Goal: Task Accomplishment & Management: Manage account settings

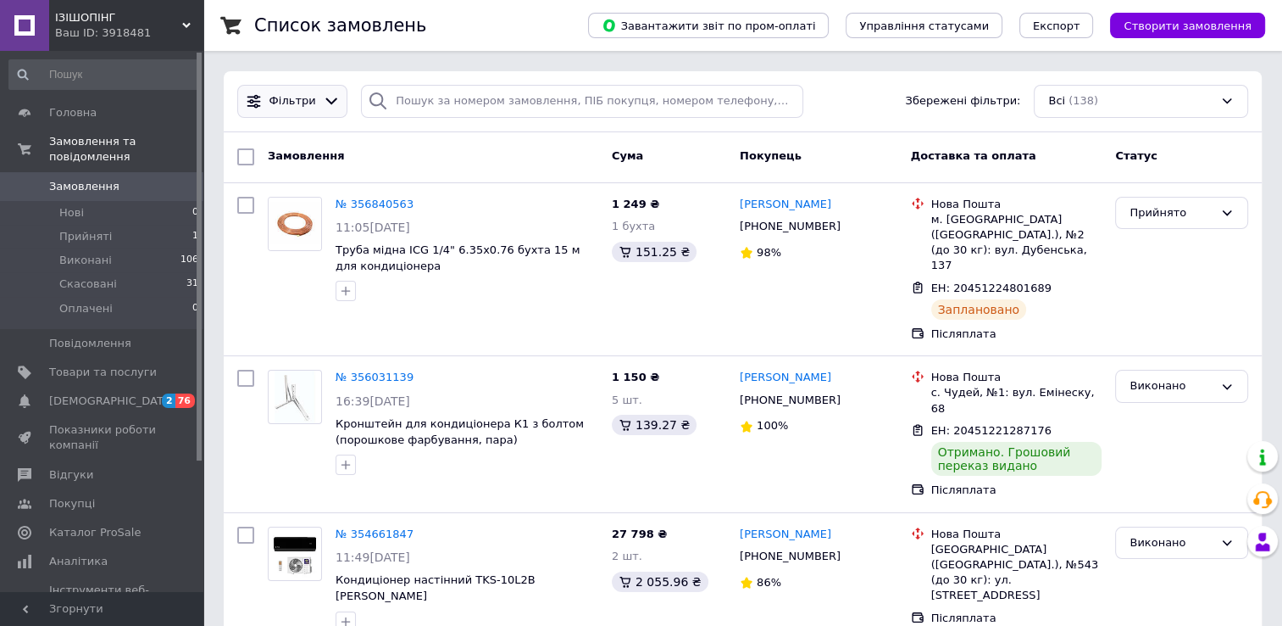
click at [325, 103] on icon at bounding box center [332, 101] width 18 height 18
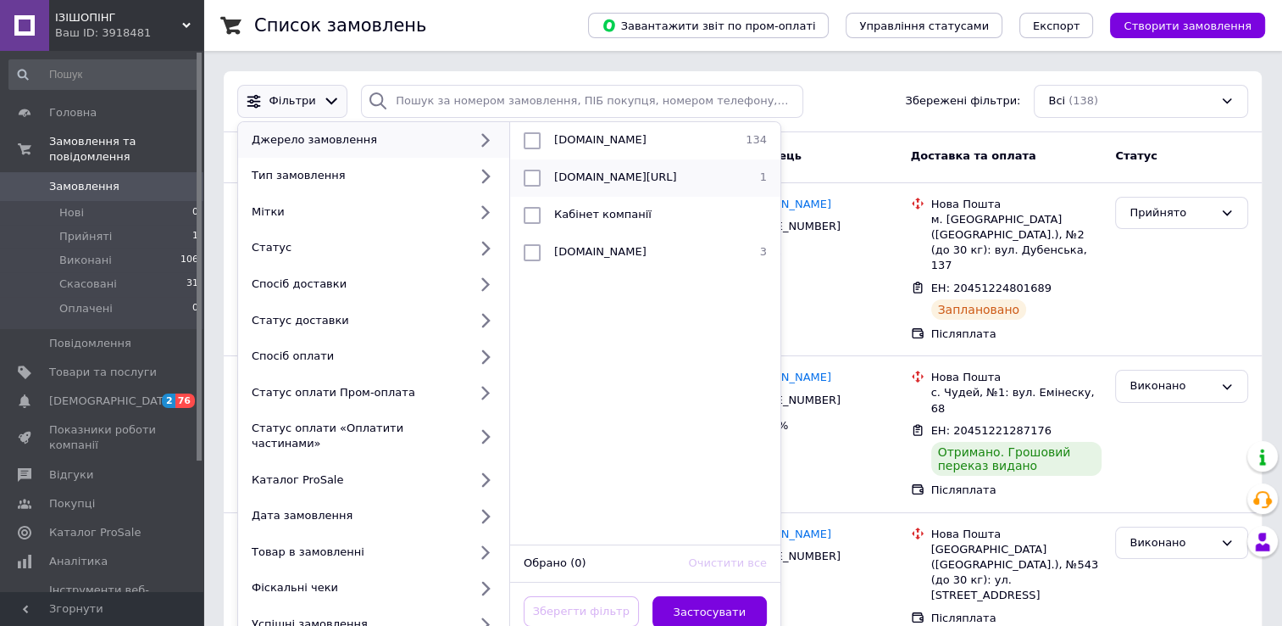
click at [538, 176] on input "checkbox" at bounding box center [532, 178] width 17 height 17
checkbox input "true"
click at [711, 596] on button "Застосувати" at bounding box center [710, 612] width 115 height 33
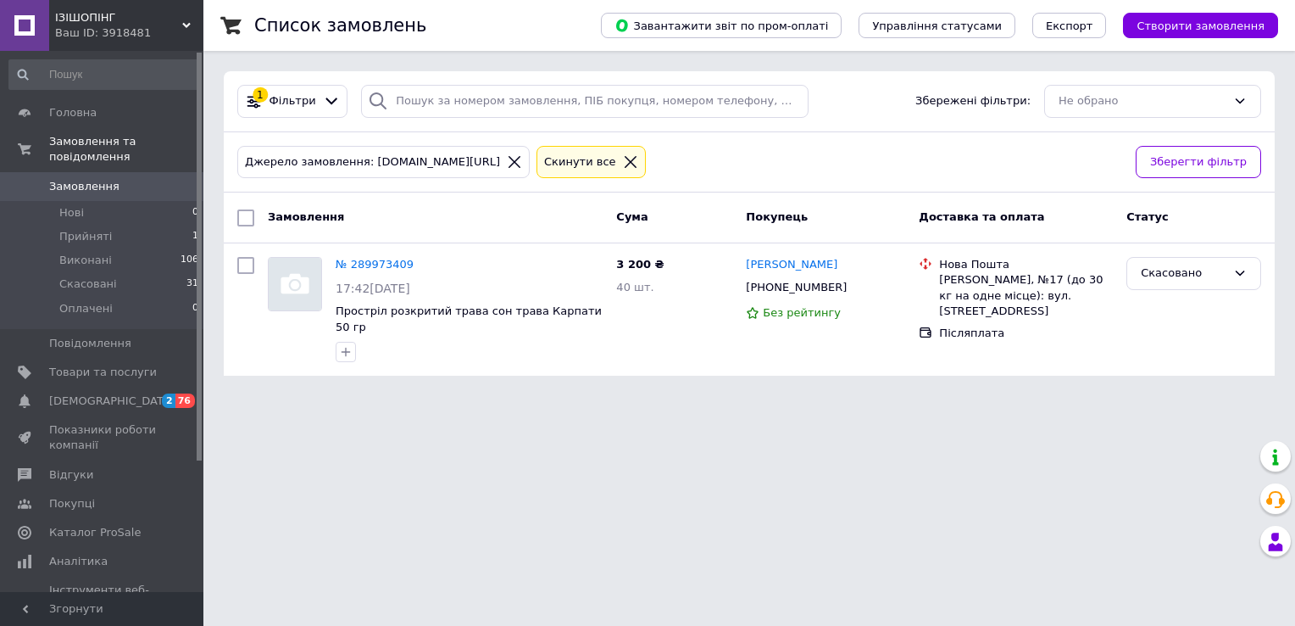
click at [625, 161] on icon at bounding box center [631, 162] width 12 height 12
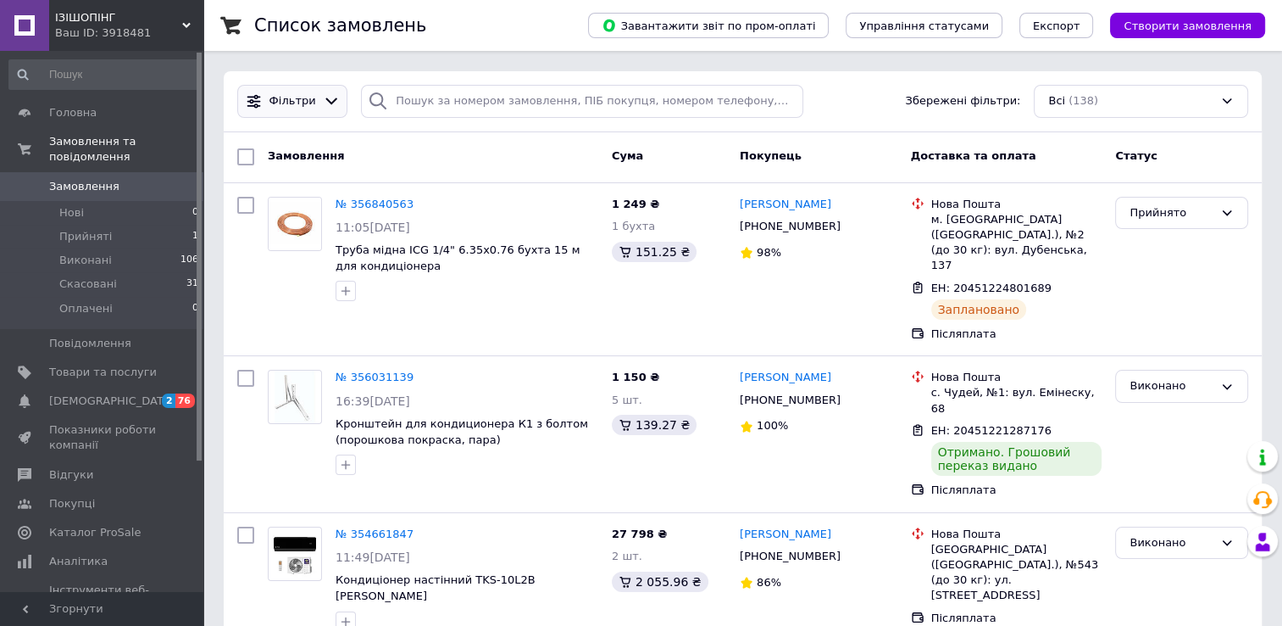
click at [328, 97] on icon at bounding box center [332, 101] width 18 height 18
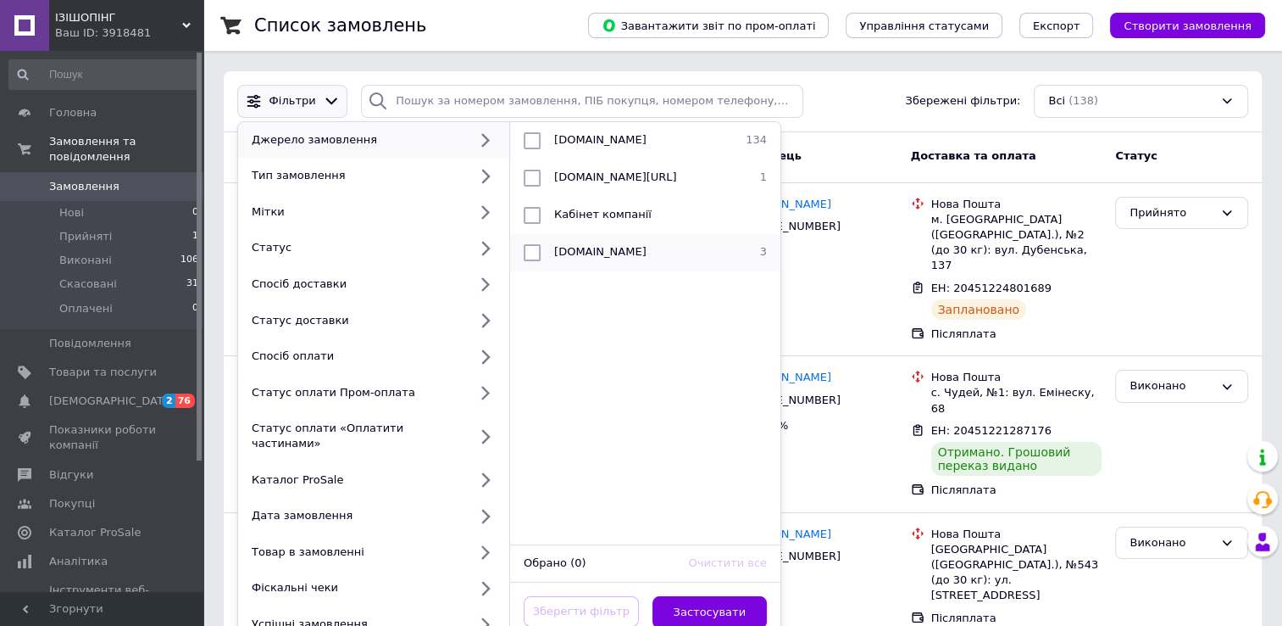
click at [538, 252] on input "checkbox" at bounding box center [532, 252] width 17 height 17
checkbox input "true"
click at [702, 607] on button "Застосувати" at bounding box center [710, 612] width 115 height 33
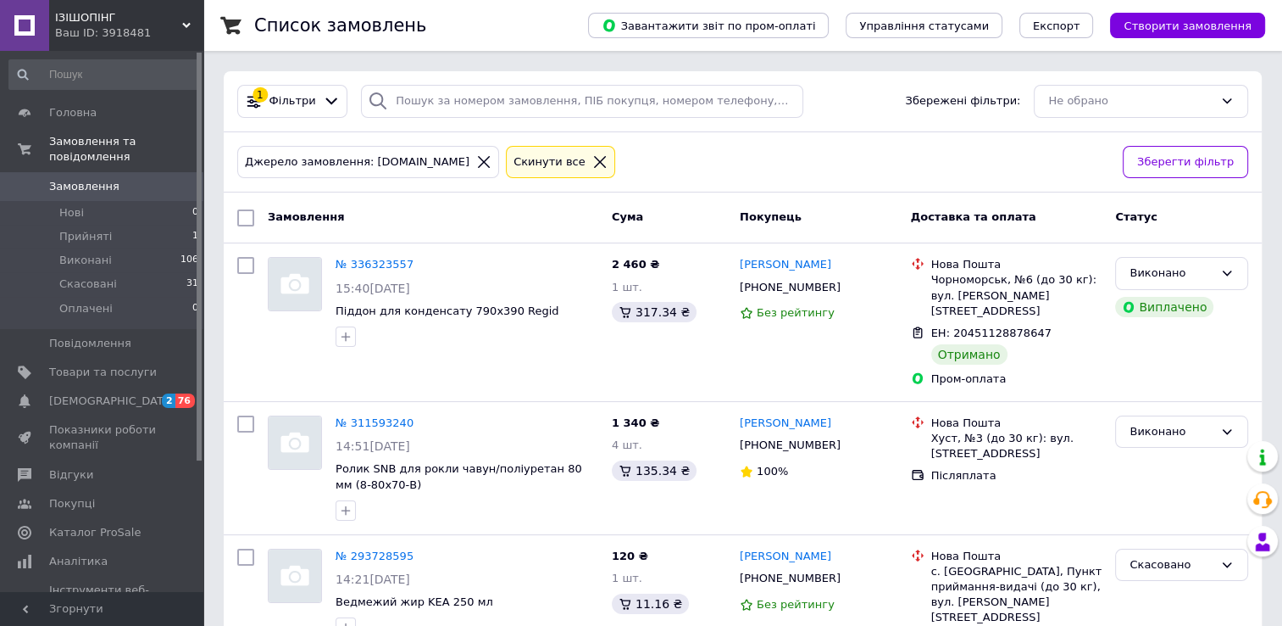
click at [594, 158] on icon at bounding box center [600, 162] width 12 height 12
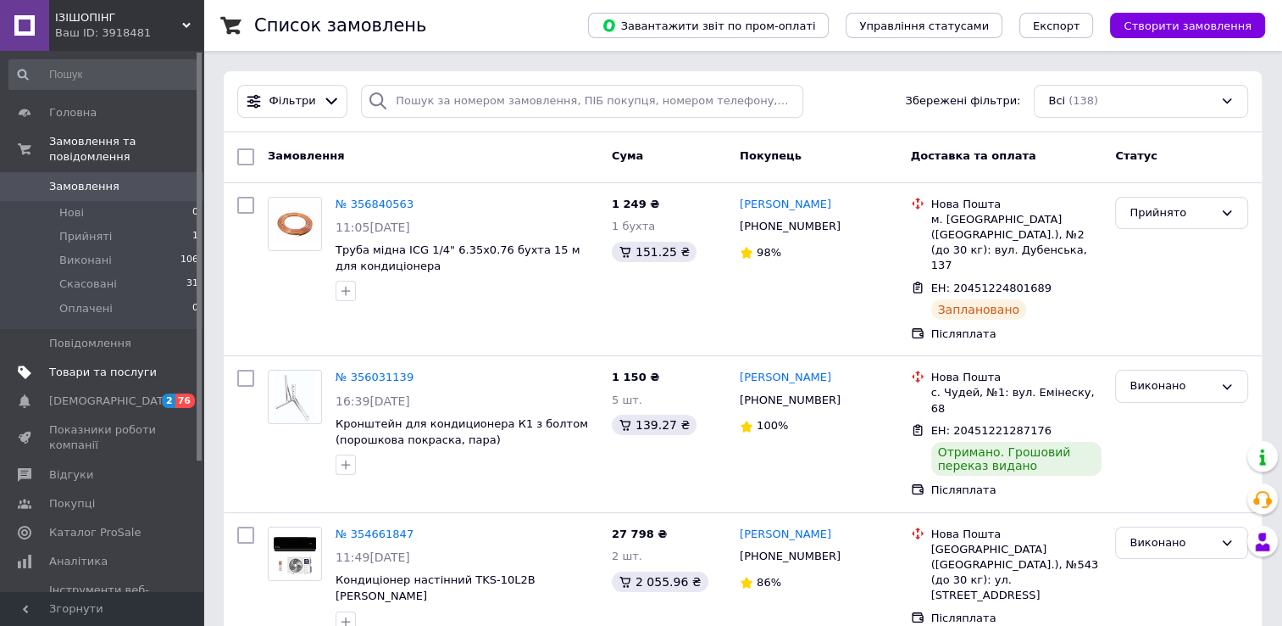
click at [88, 364] on span "Товари та послуги" at bounding box center [103, 371] width 108 height 15
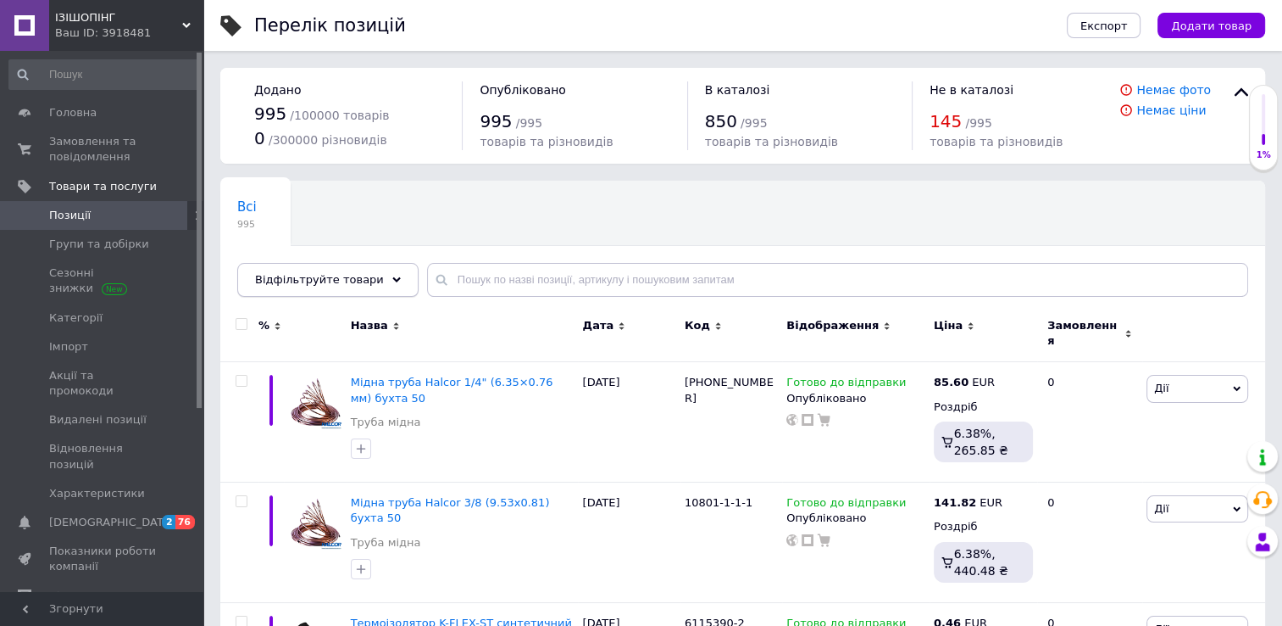
click at [392, 275] on icon at bounding box center [396, 279] width 8 height 8
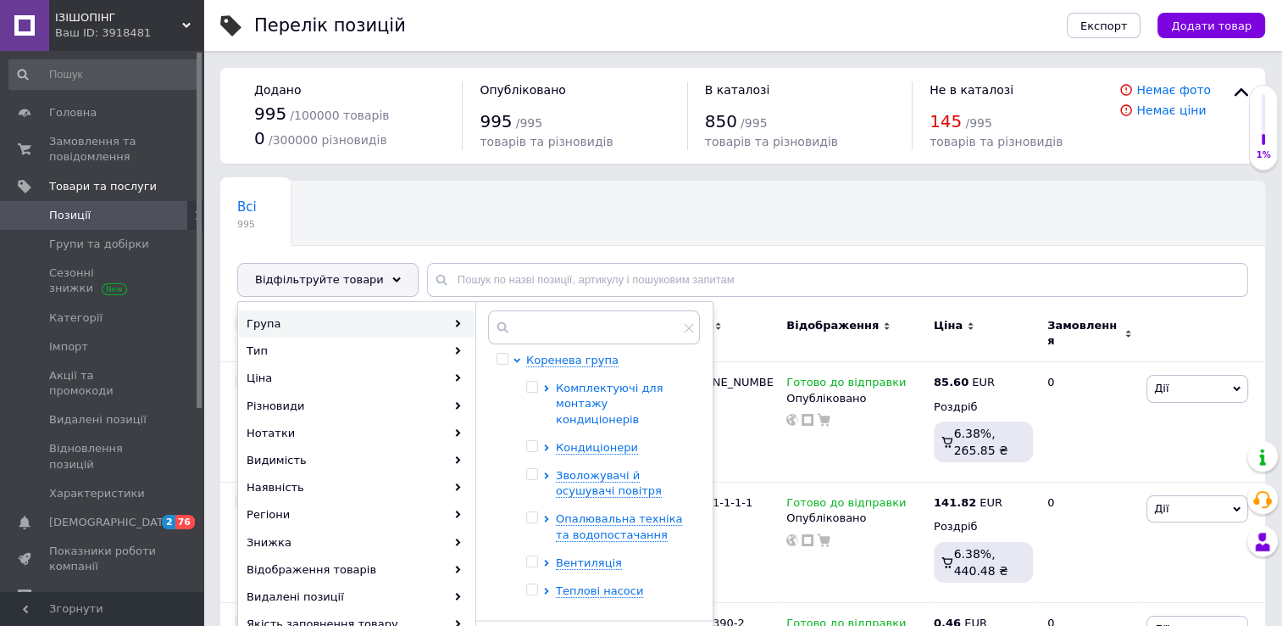
click at [545, 387] on icon at bounding box center [546, 388] width 7 height 7
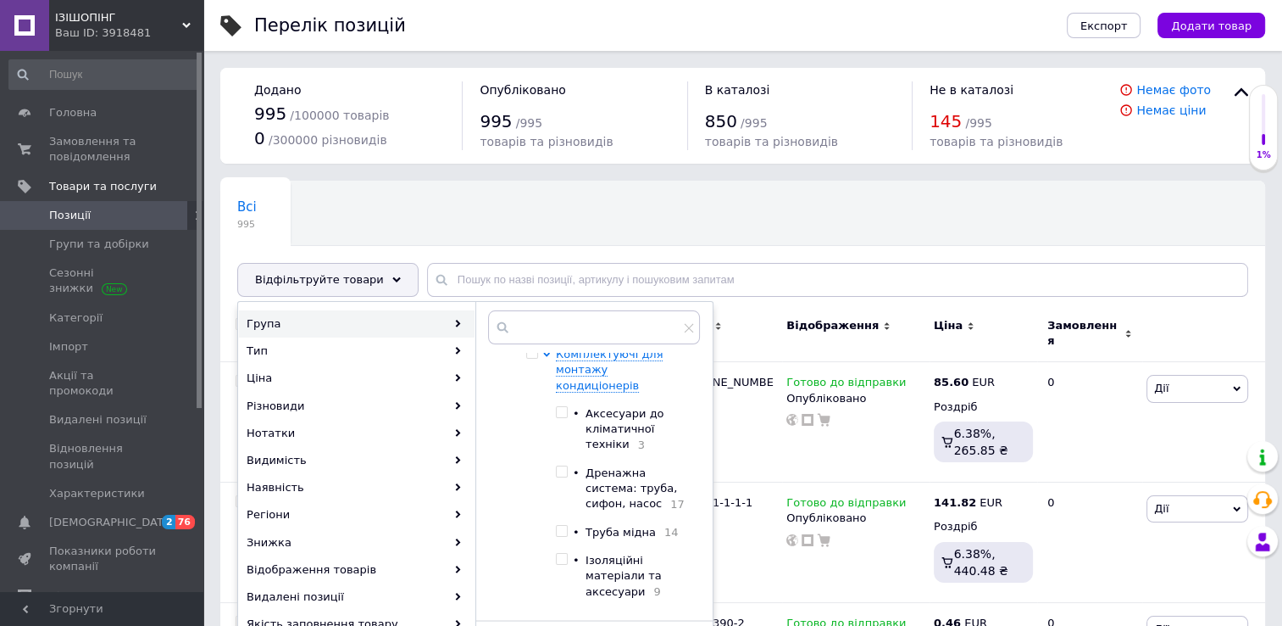
scroll to position [38, 0]
click at [560, 521] on input "checkbox" at bounding box center [561, 526] width 11 height 11
checkbox input "true"
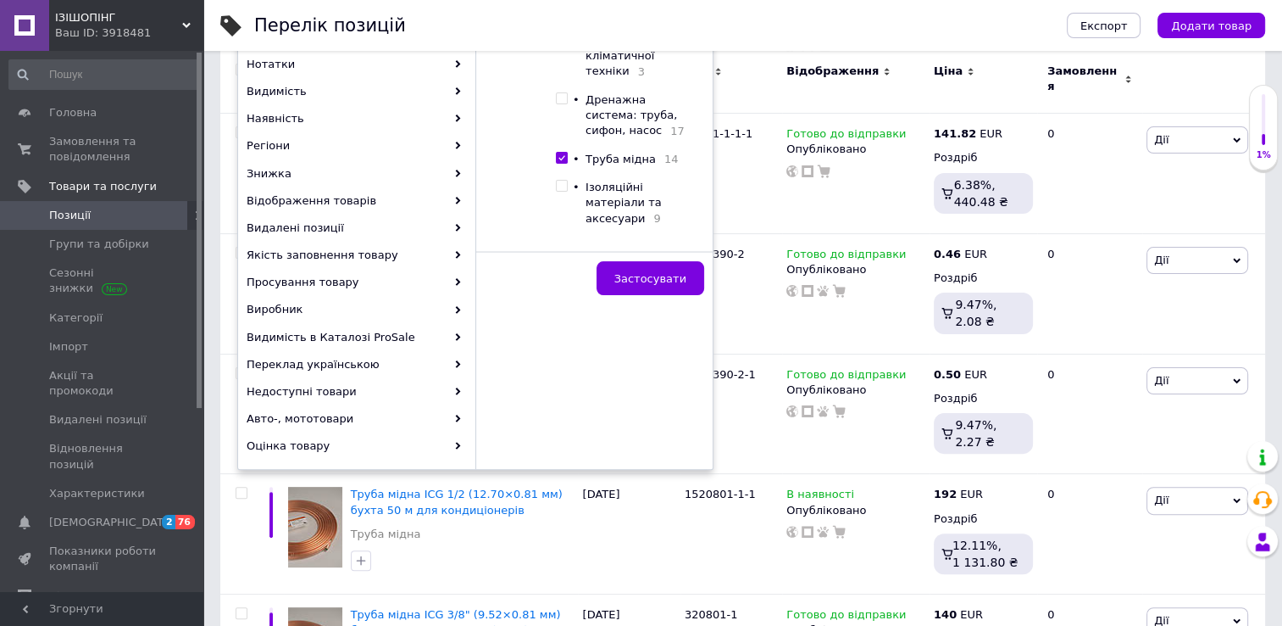
scroll to position [376, 0]
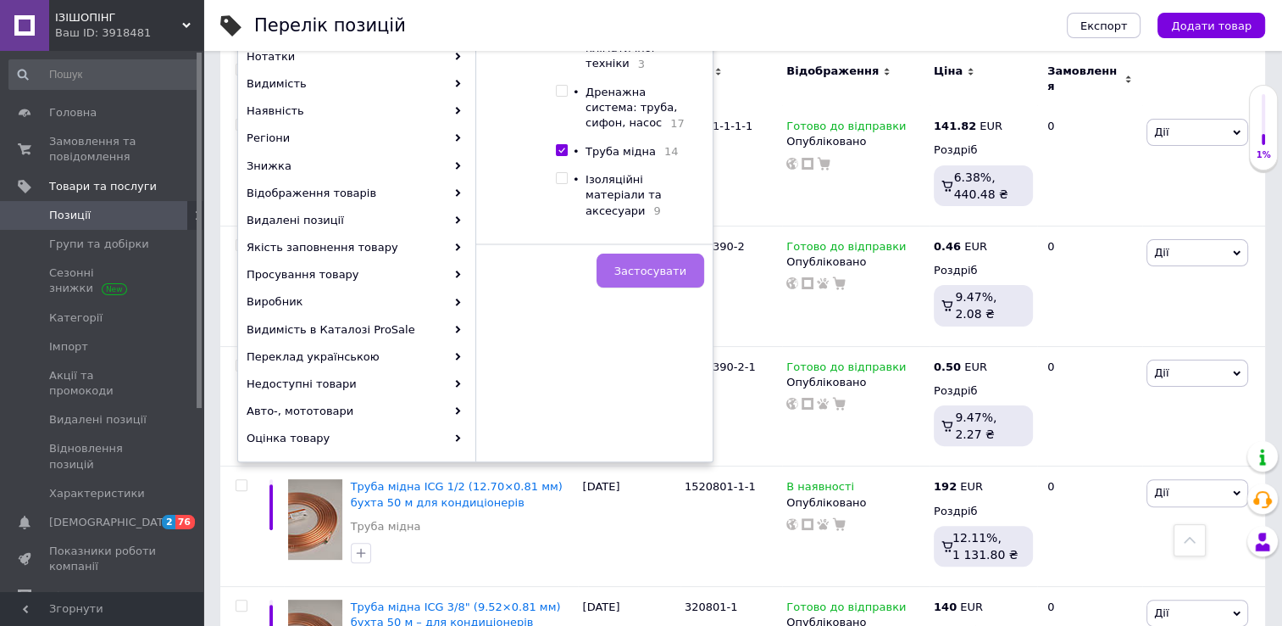
click at [648, 266] on span "Застосувати" at bounding box center [651, 270] width 72 height 13
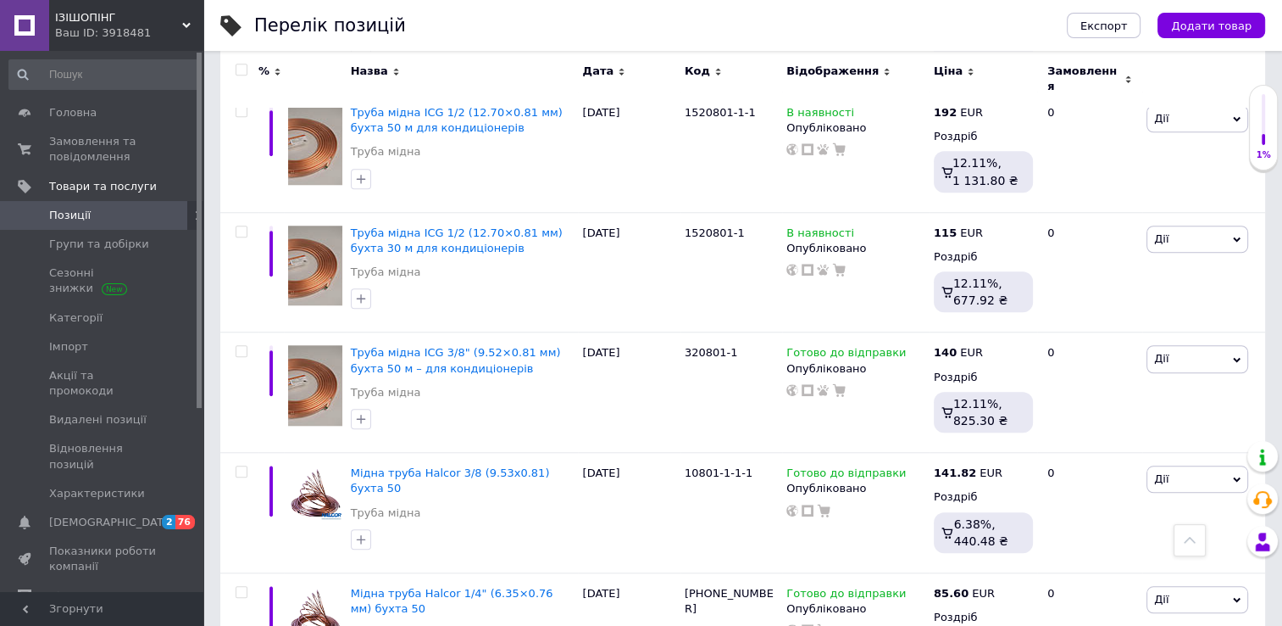
scroll to position [1401, 0]
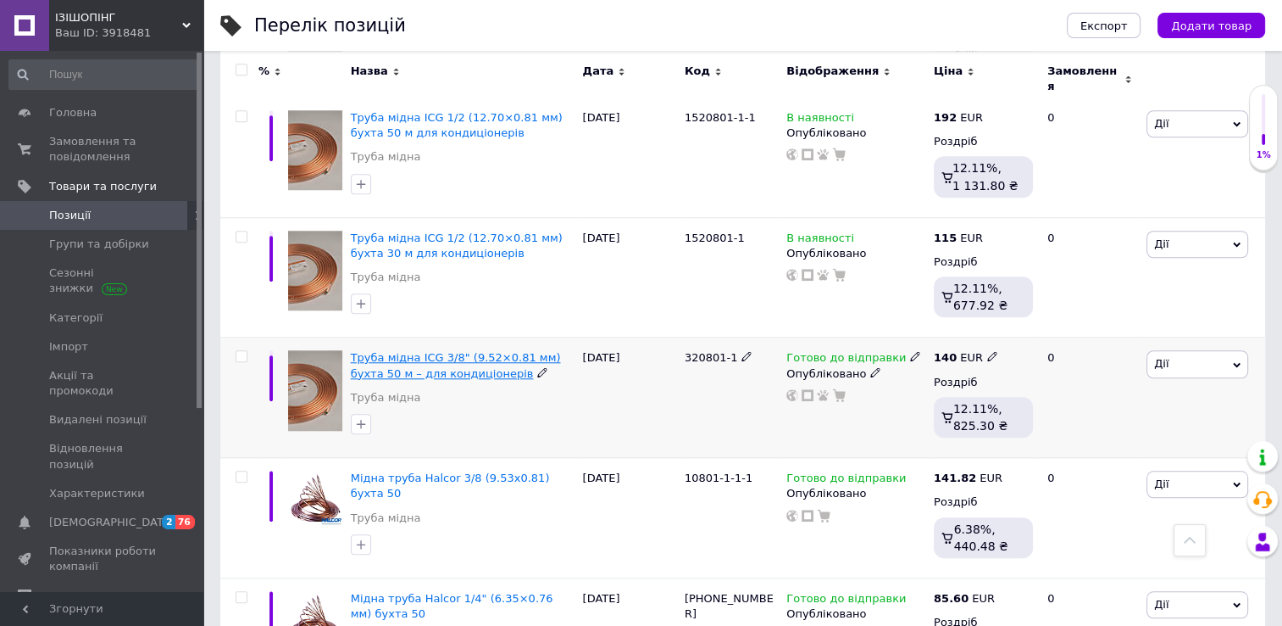
click at [464, 351] on span "Труба мідна ICG 3/8" (9.52×0.81 мм) бухта 50 м – для кондиціонерів" at bounding box center [456, 365] width 210 height 28
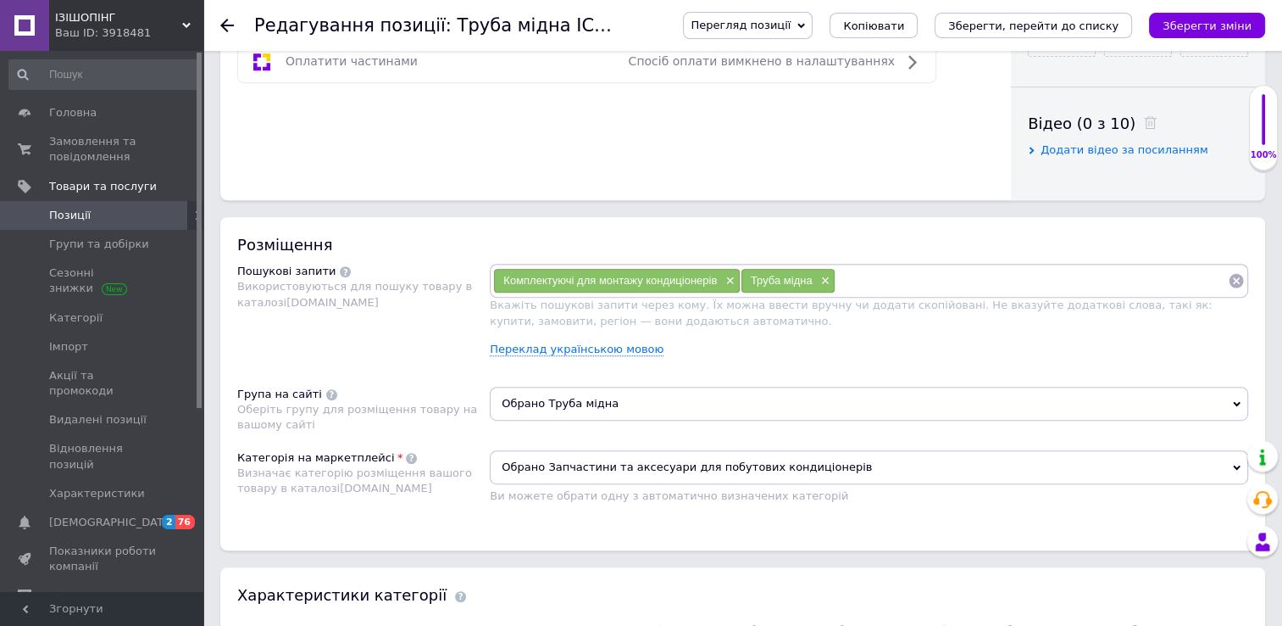
scroll to position [831, 0]
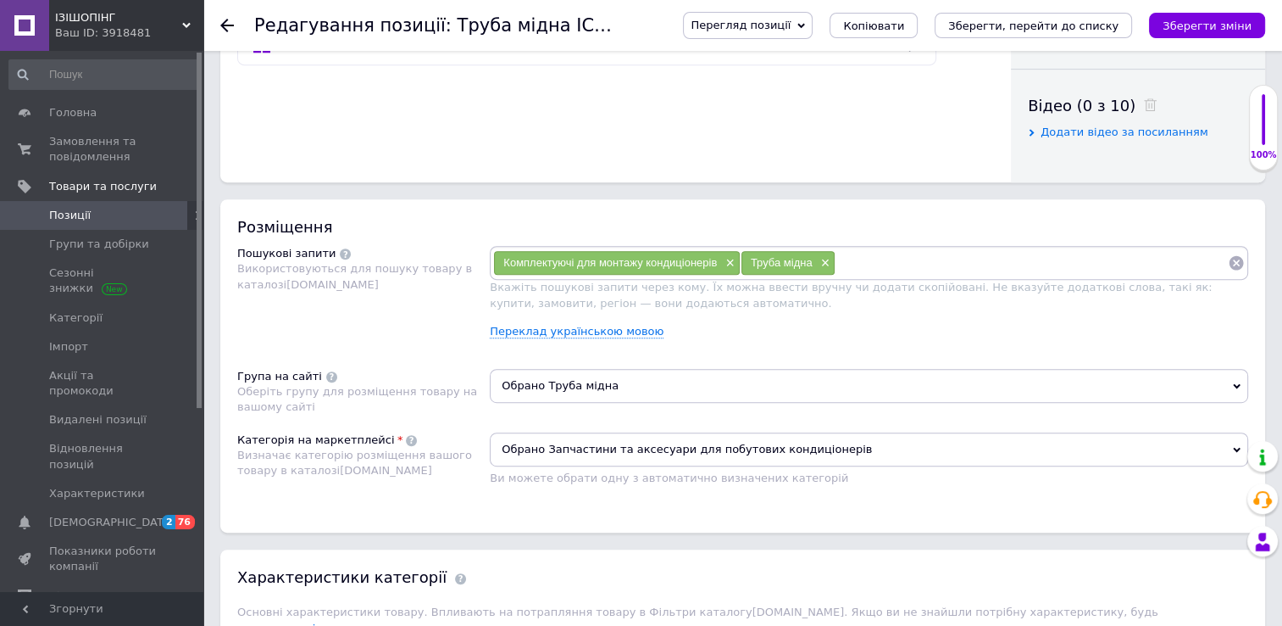
click at [570, 449] on span "Обрано Запчастини та аксесуари для побутових кондиціонерів" at bounding box center [869, 449] width 759 height 34
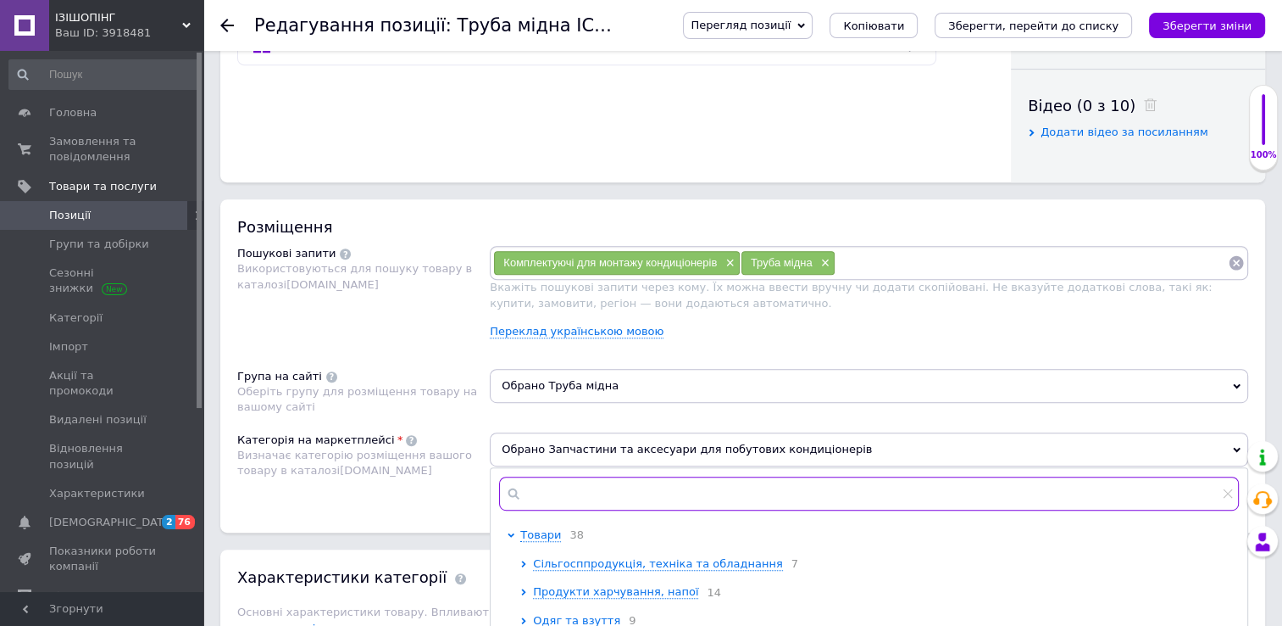
click at [552, 493] on input "text" at bounding box center [869, 493] width 740 height 34
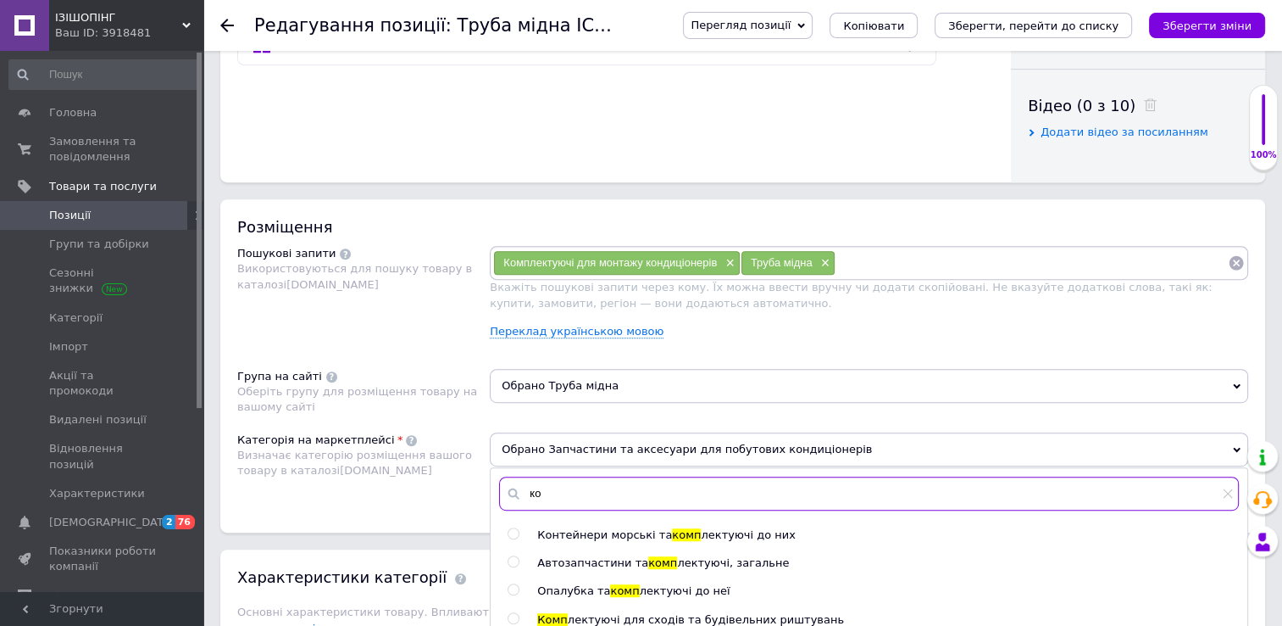
type input "к"
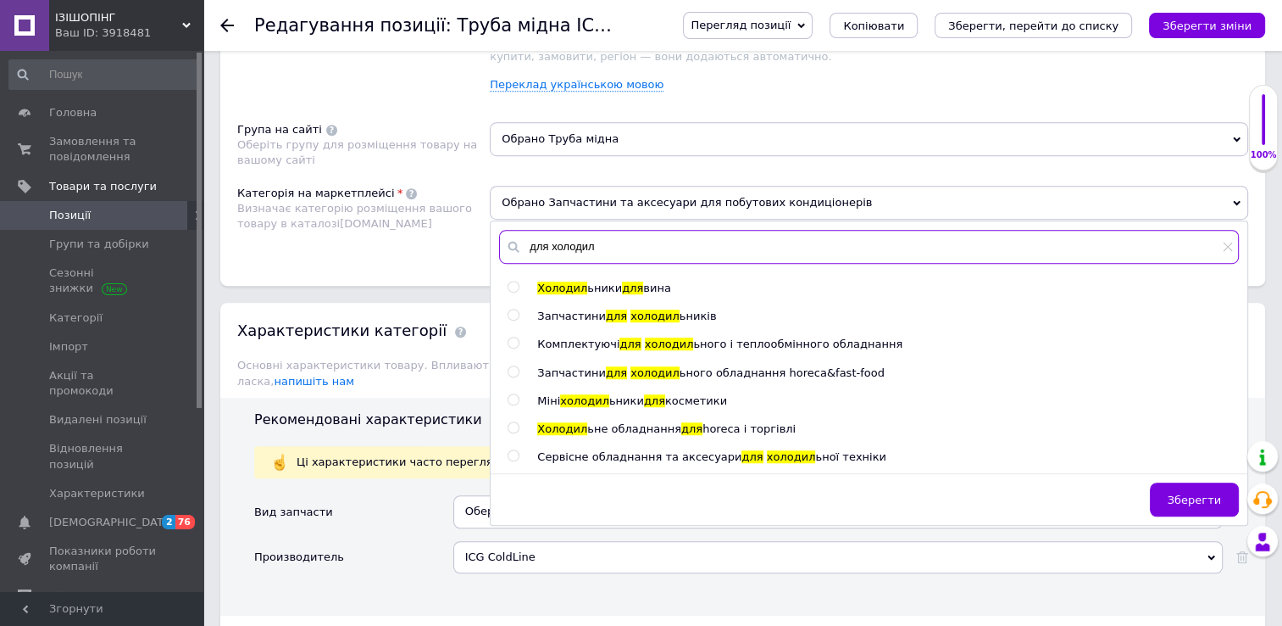
scroll to position [1125, 0]
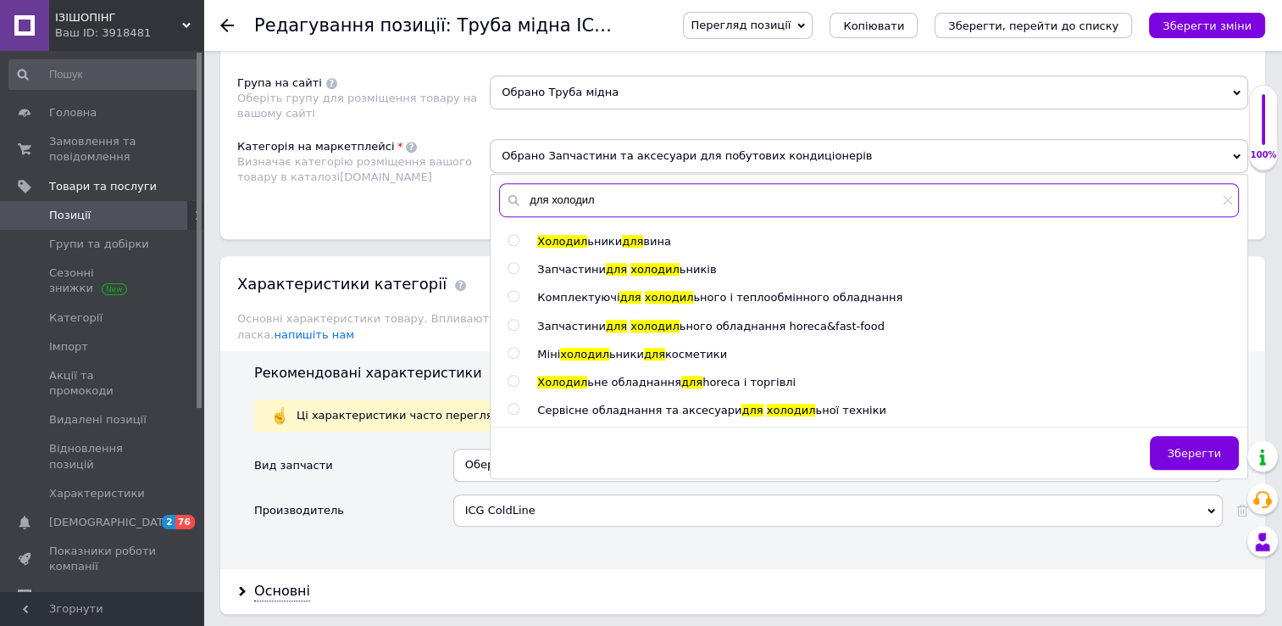
type input "для холодил"
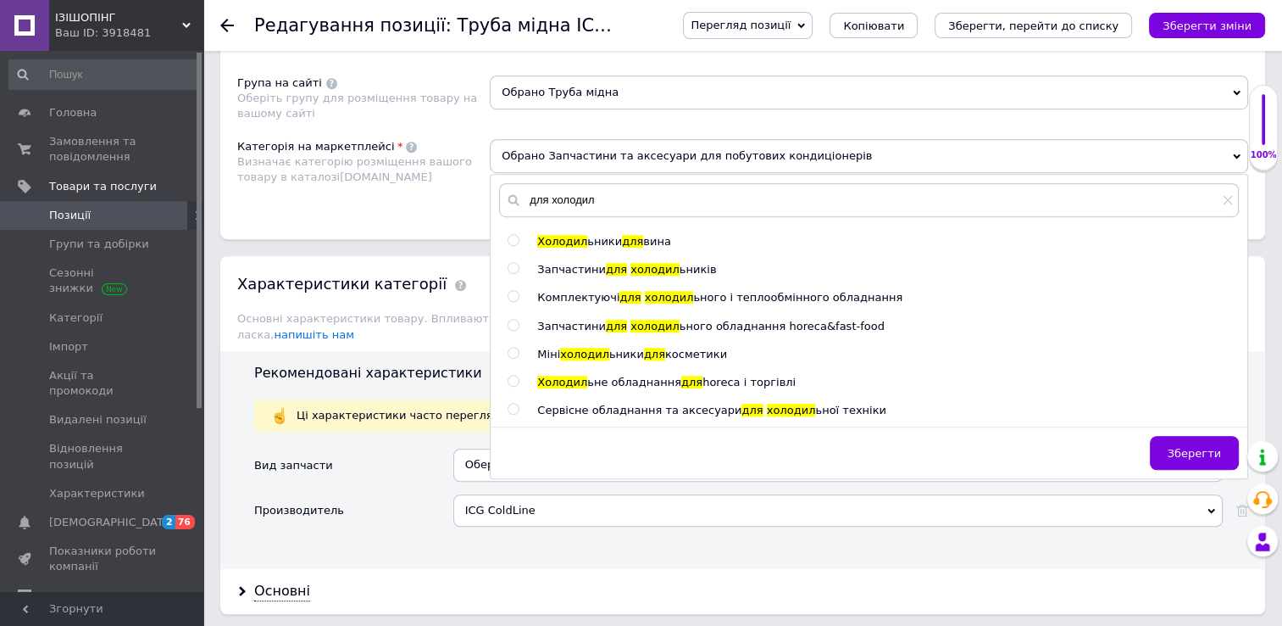
click at [512, 297] on input "radio" at bounding box center [513, 296] width 11 height 11
radio input "true"
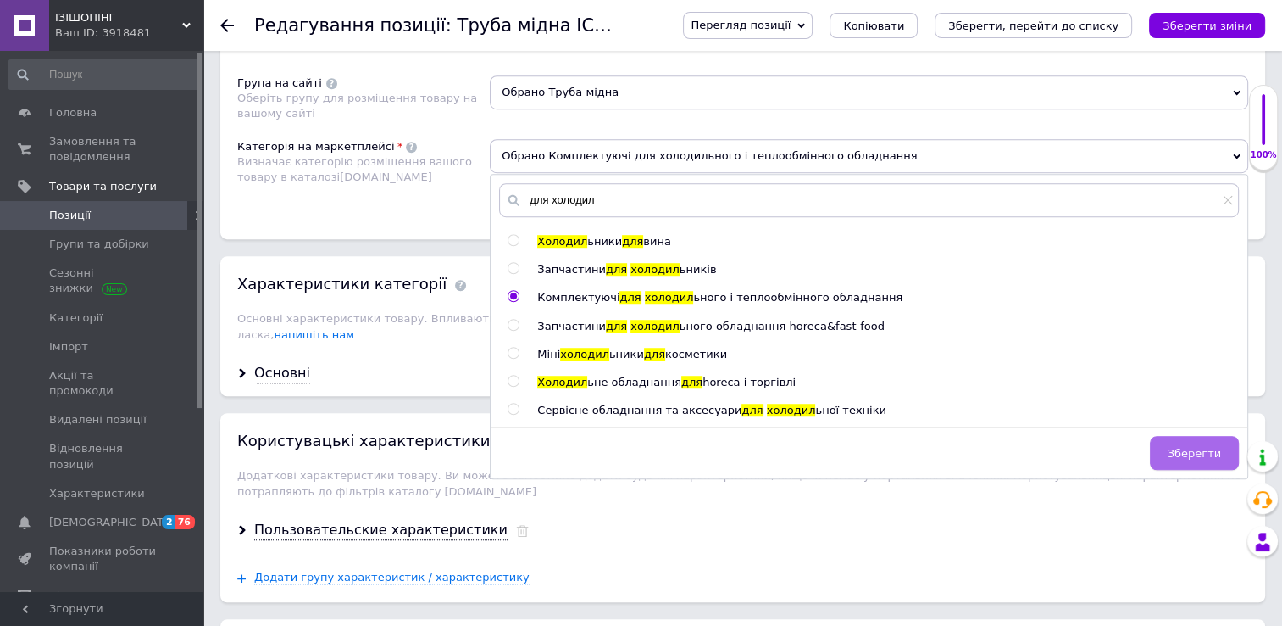
click at [1192, 453] on span "Зберегти" at bounding box center [1194, 453] width 53 height 13
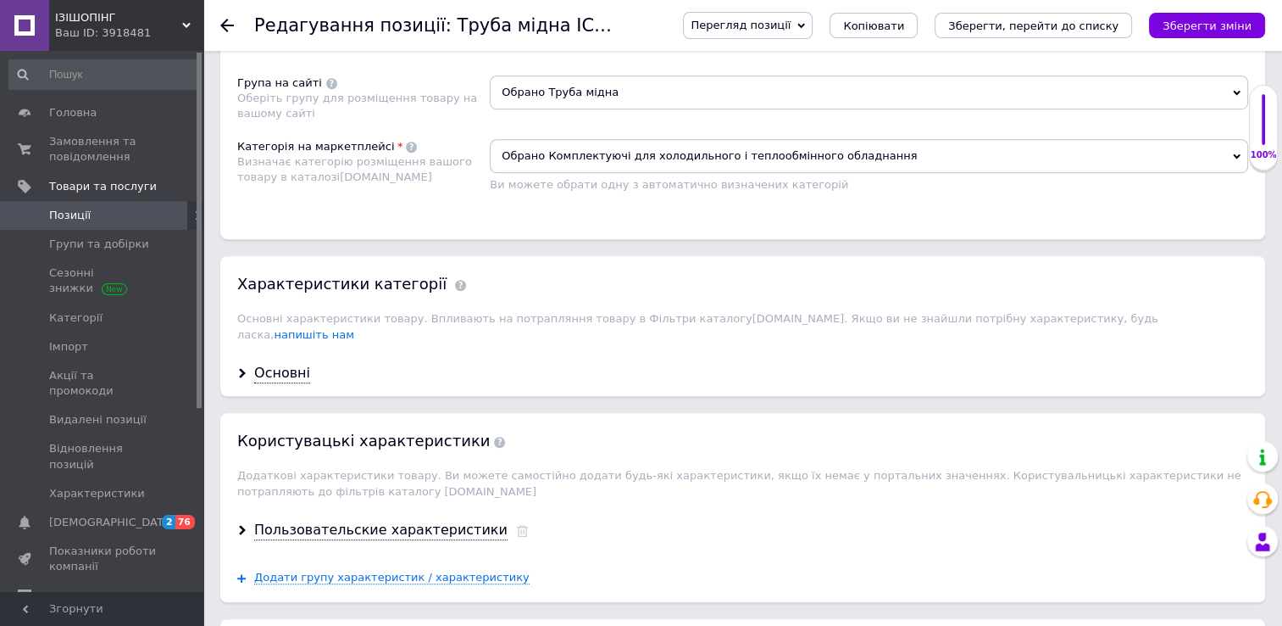
scroll to position [1106, 0]
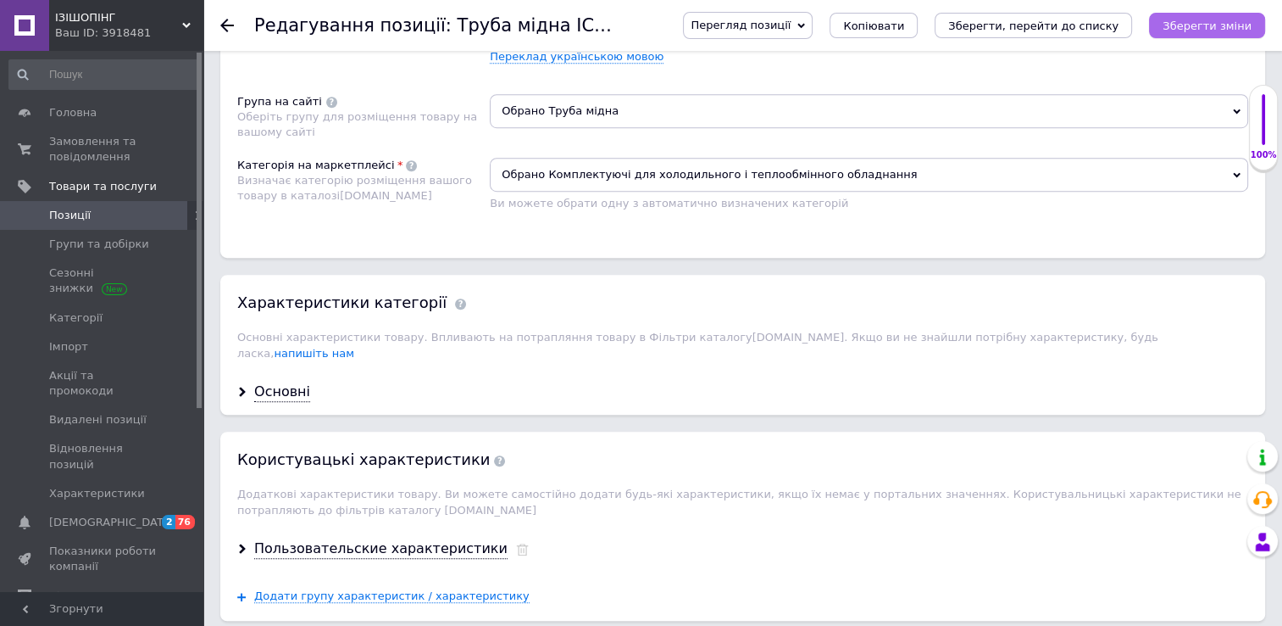
click at [1194, 29] on icon "Зберегти зміни" at bounding box center [1207, 25] width 89 height 13
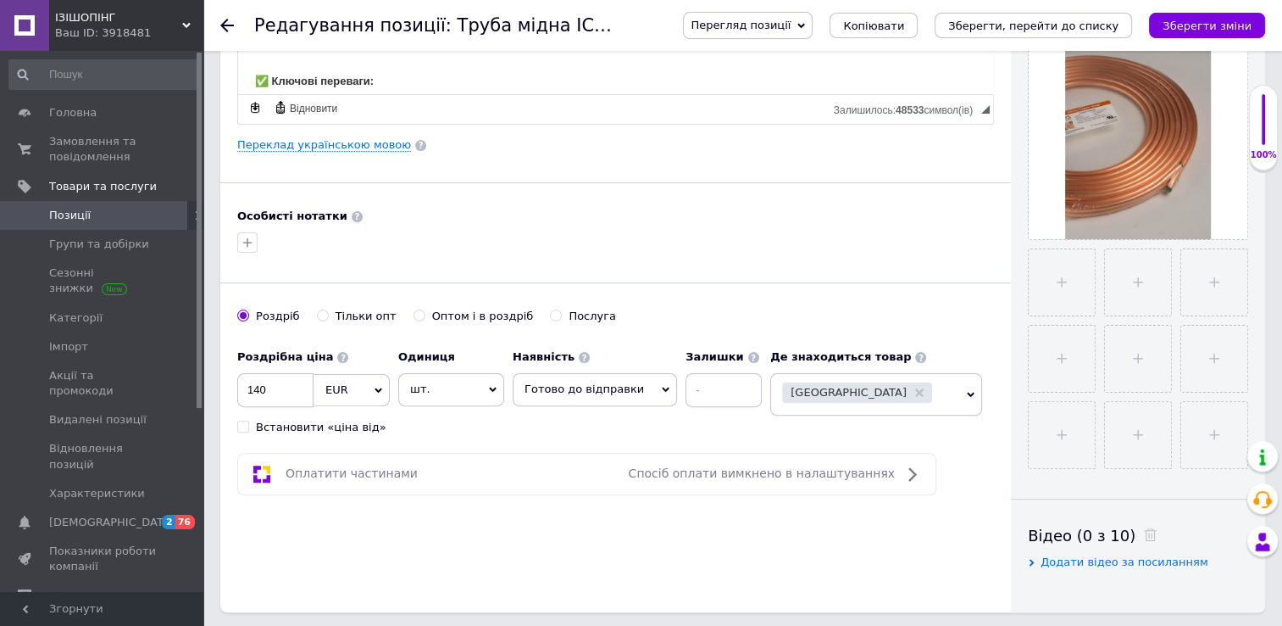
scroll to position [0, 0]
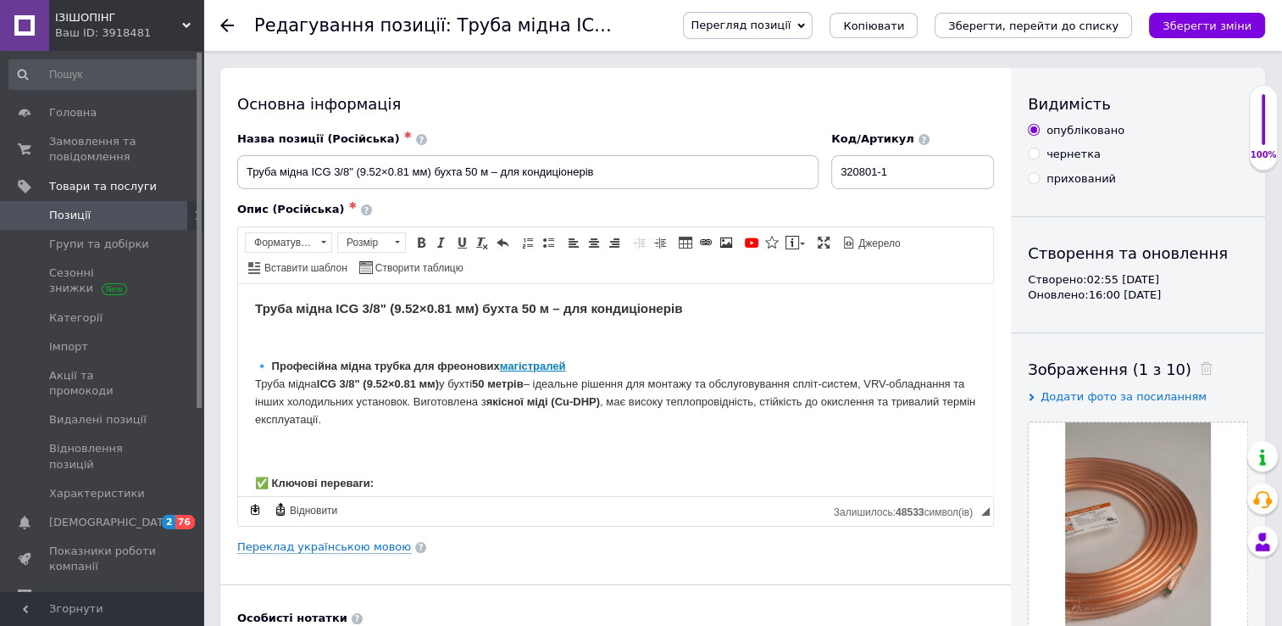
click at [224, 24] on use at bounding box center [227, 26] width 14 height 14
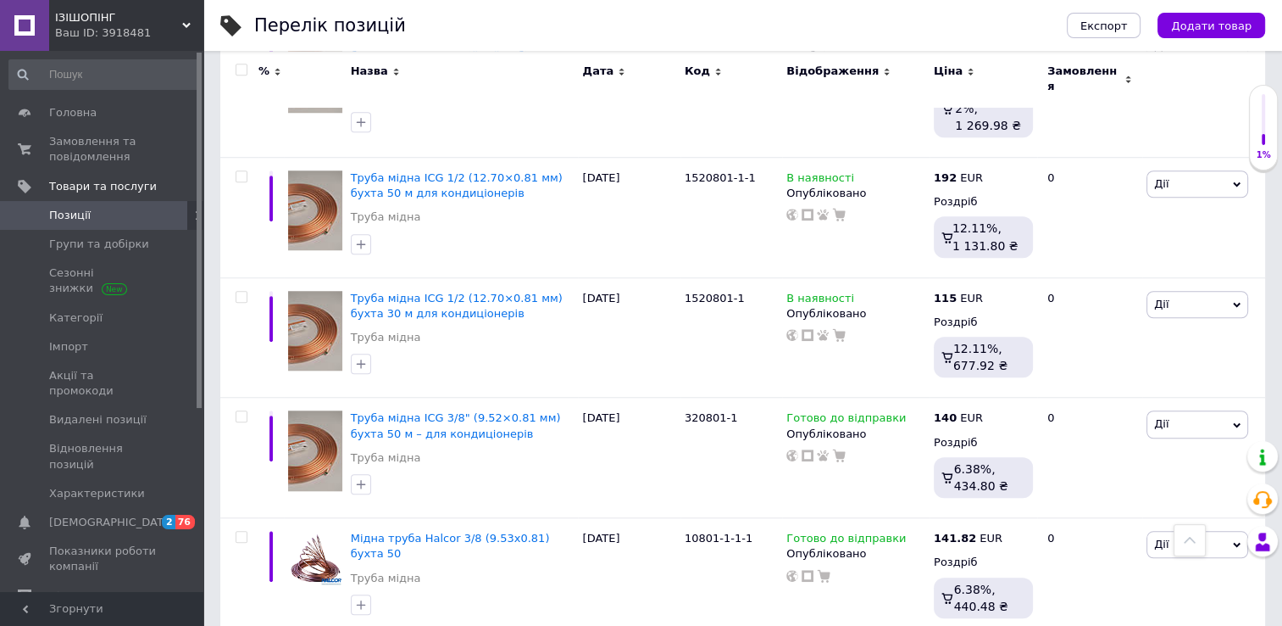
scroll to position [1360, 0]
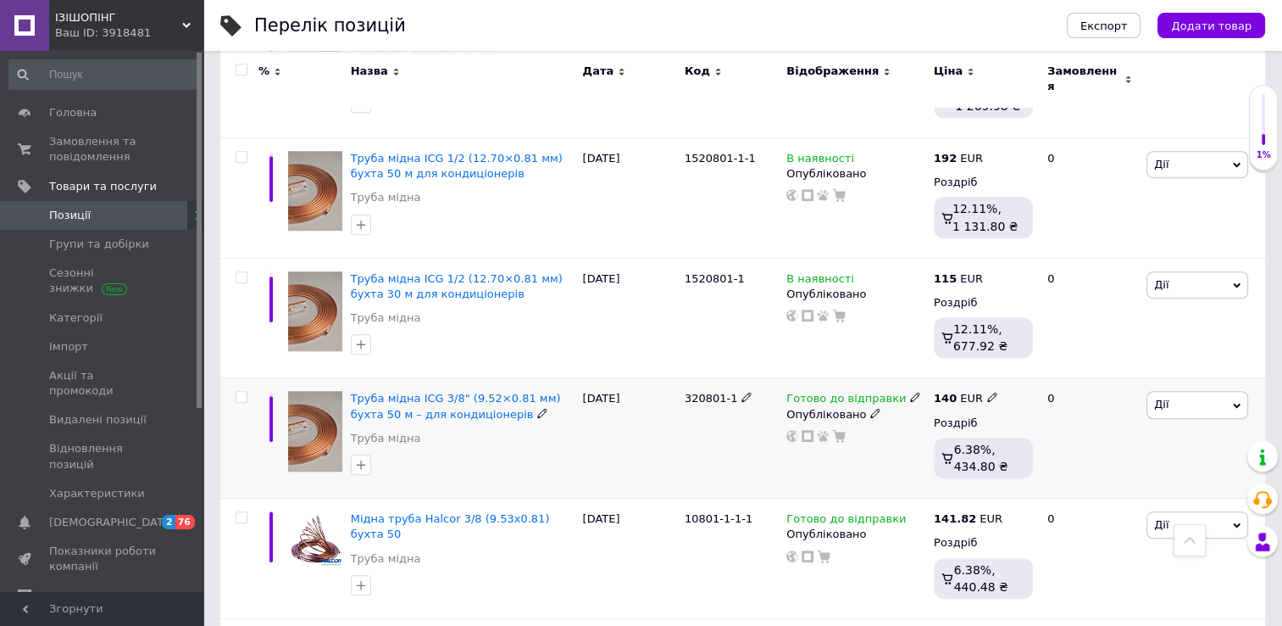
click at [979, 391] on div "140 EUR" at bounding box center [966, 398] width 64 height 15
click at [1031, 363] on input "140" at bounding box center [1070, 380] width 129 height 34
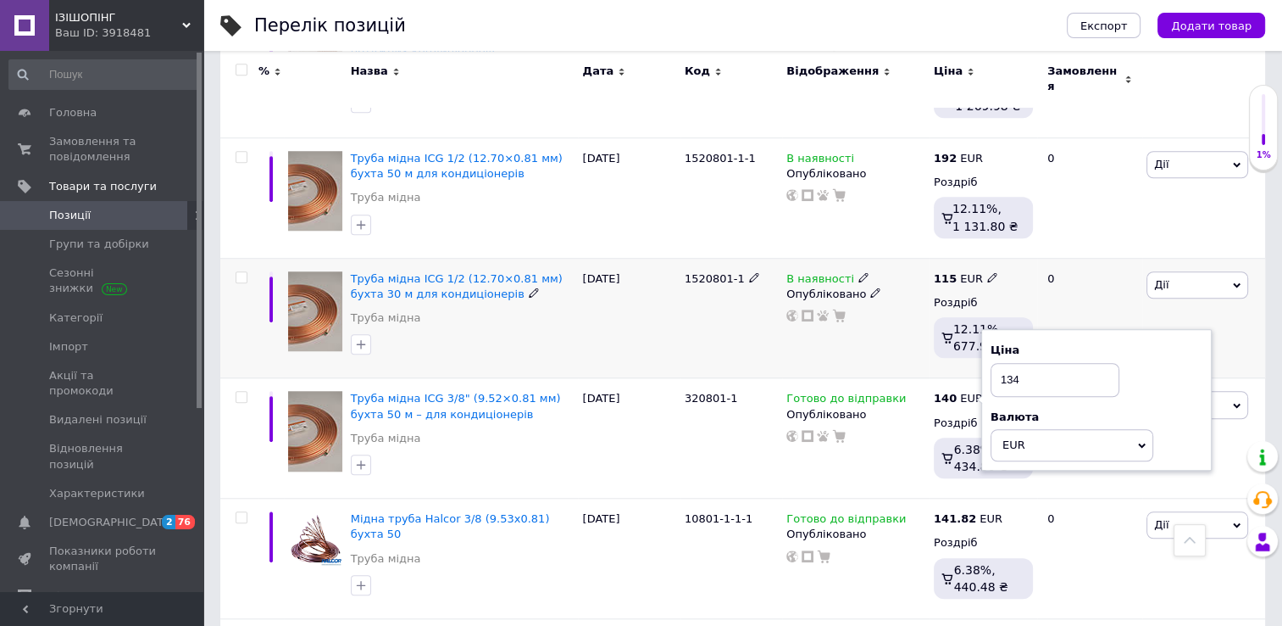
type input "134"
click at [900, 356] on div "В наявності Опубліковано" at bounding box center [855, 318] width 147 height 120
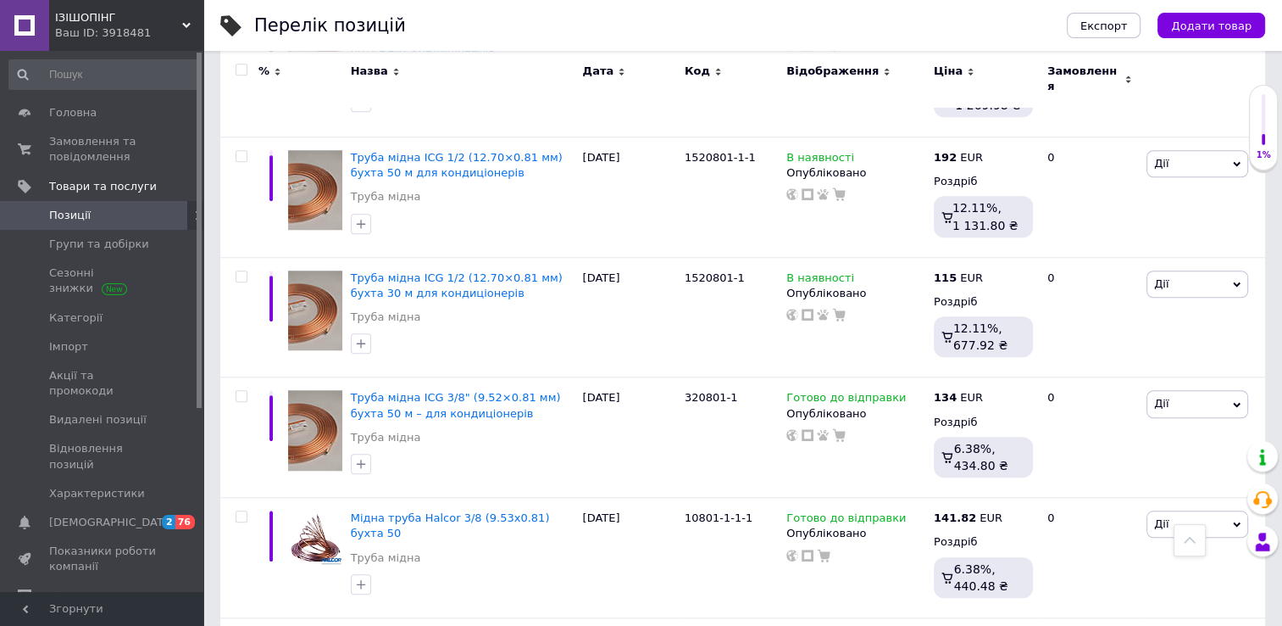
scroll to position [1360, 0]
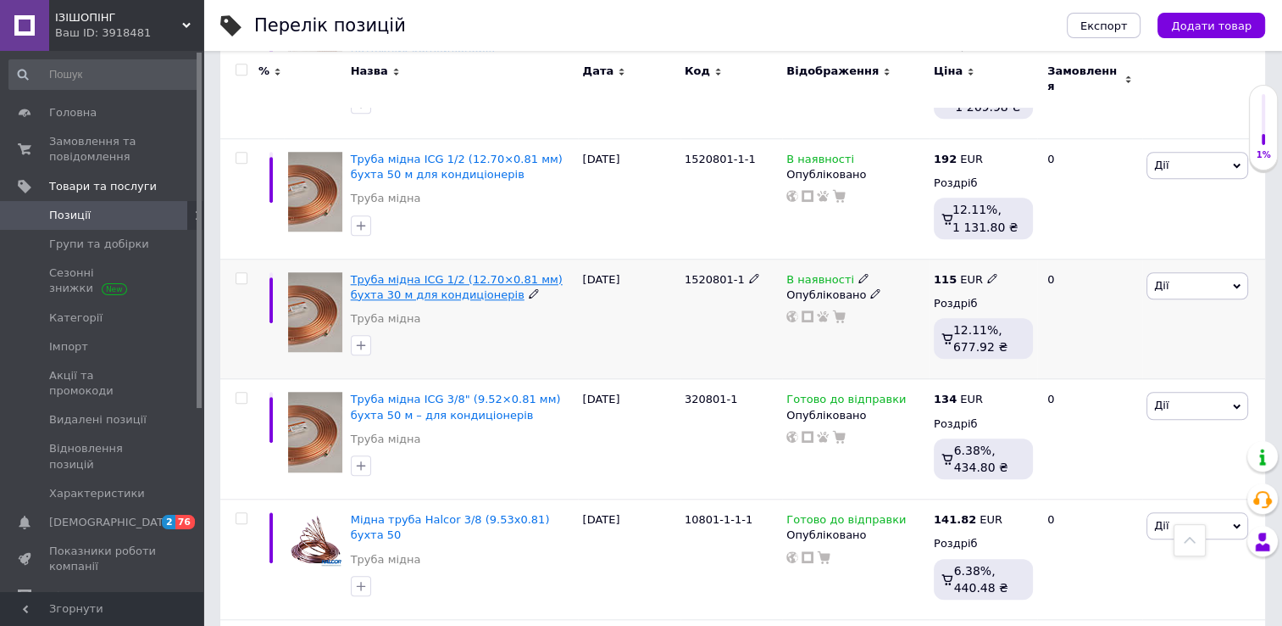
click at [449, 273] on span "Труба мідна ICG 1/2 (12.70×0.81 мм) бухта 30 м для кондиціонерів" at bounding box center [457, 287] width 212 height 28
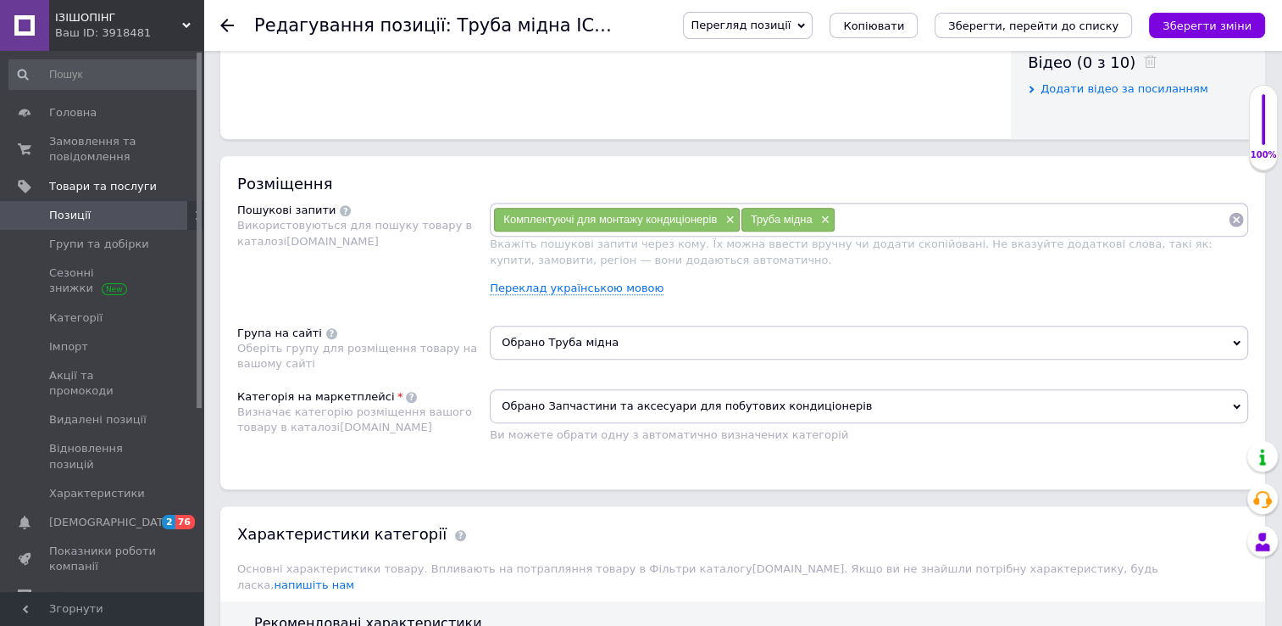
scroll to position [888, 0]
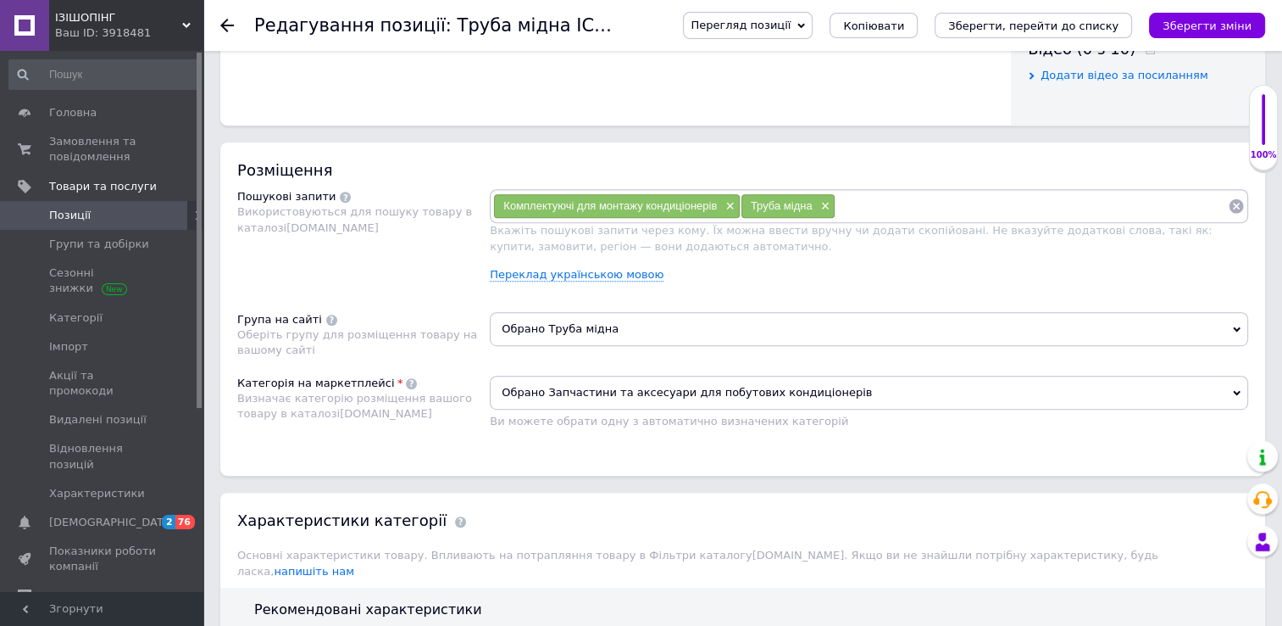
click at [709, 390] on span "Обрано Запчастини та аксесуари для побутових кондиціонерів" at bounding box center [869, 392] width 759 height 34
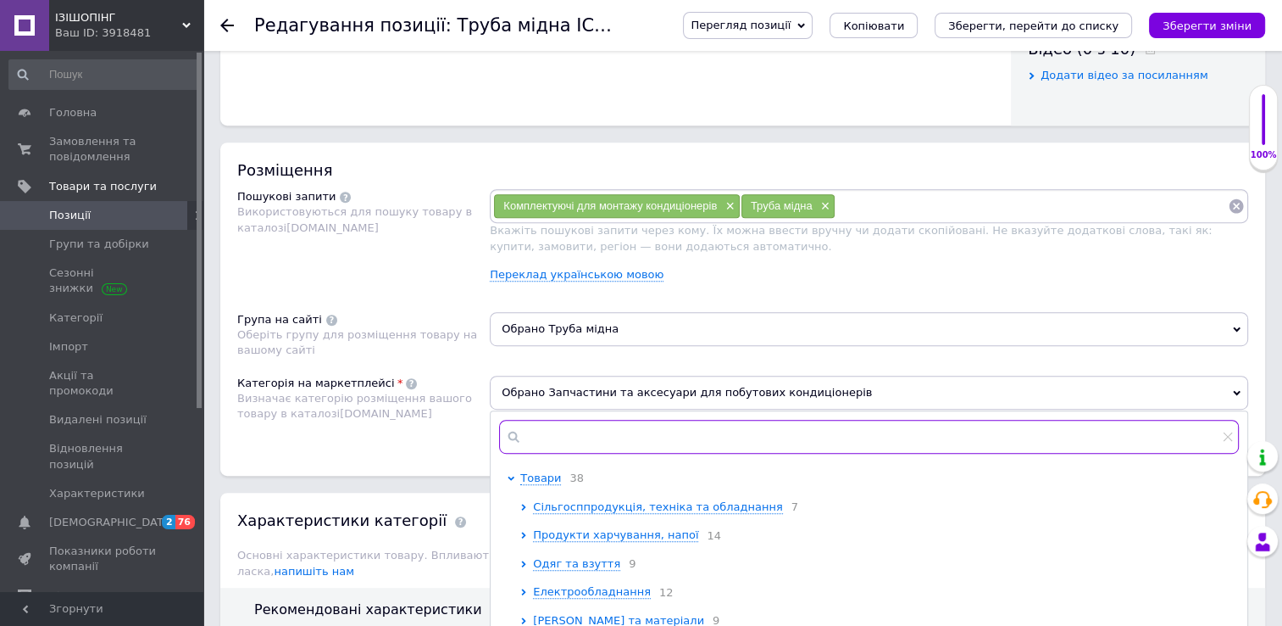
click at [598, 432] on input "text" at bounding box center [869, 437] width 740 height 34
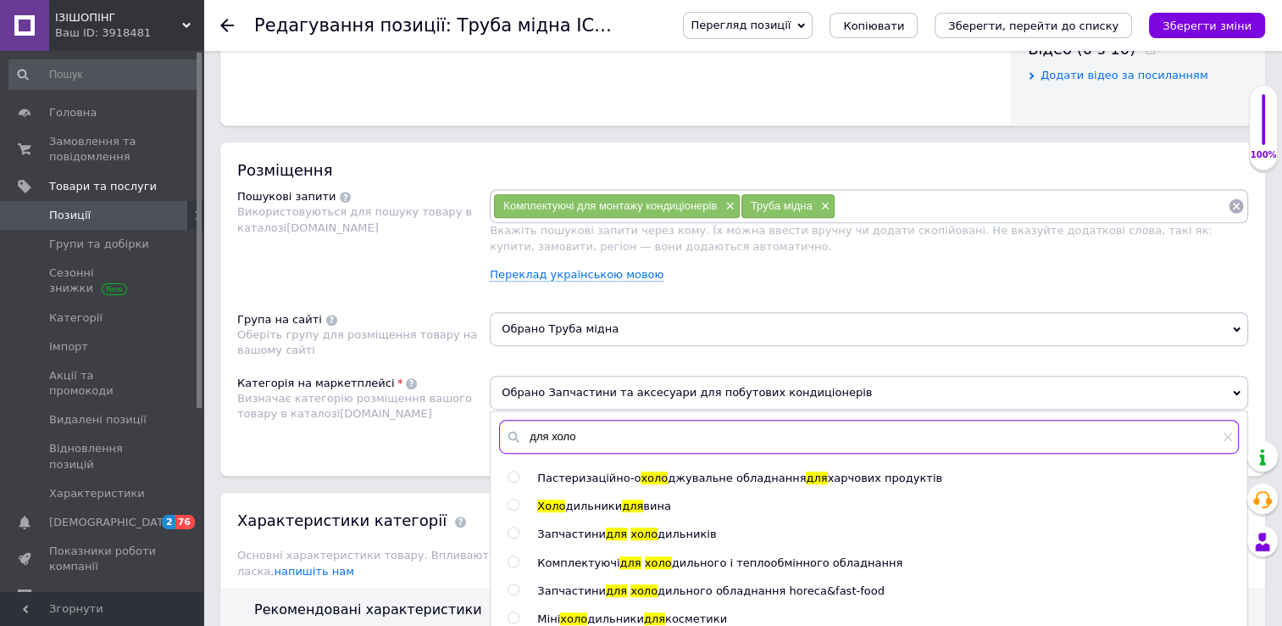
type input "для холо"
click at [515, 557] on input "radio" at bounding box center [513, 561] width 11 height 11
radio input "true"
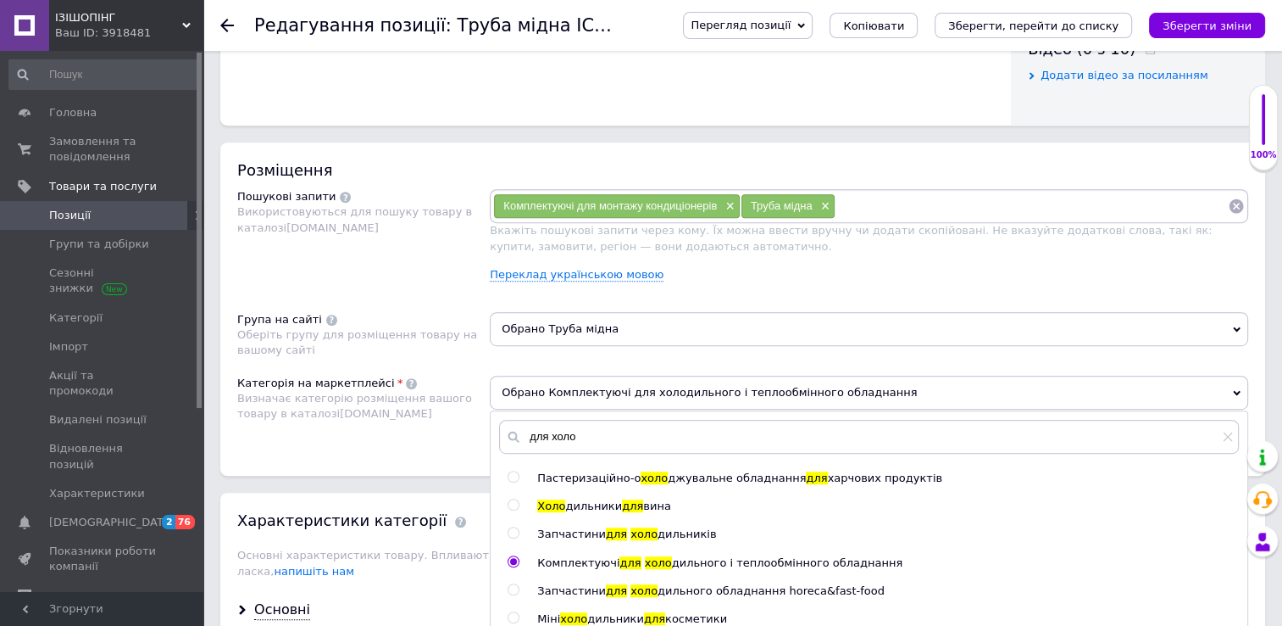
click at [1064, 250] on div "Комплектуючі для монтажу кондиціонерів × Труба мідна × Вкажіть пошукові запити …" at bounding box center [869, 242] width 759 height 106
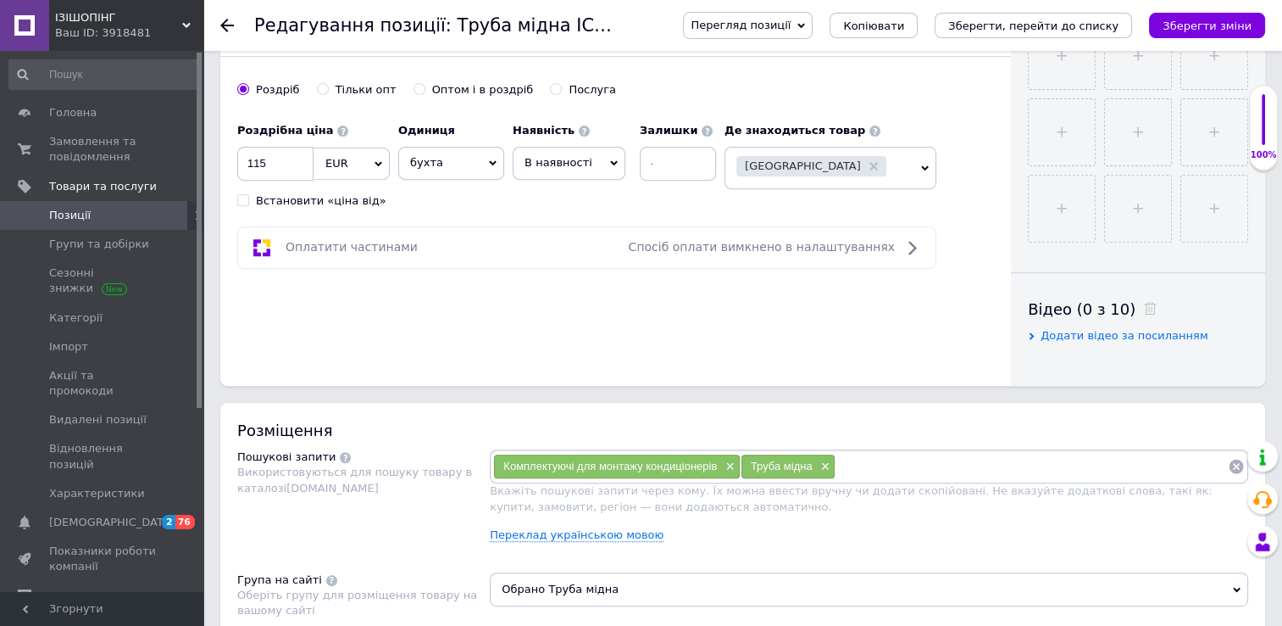
scroll to position [681, 0]
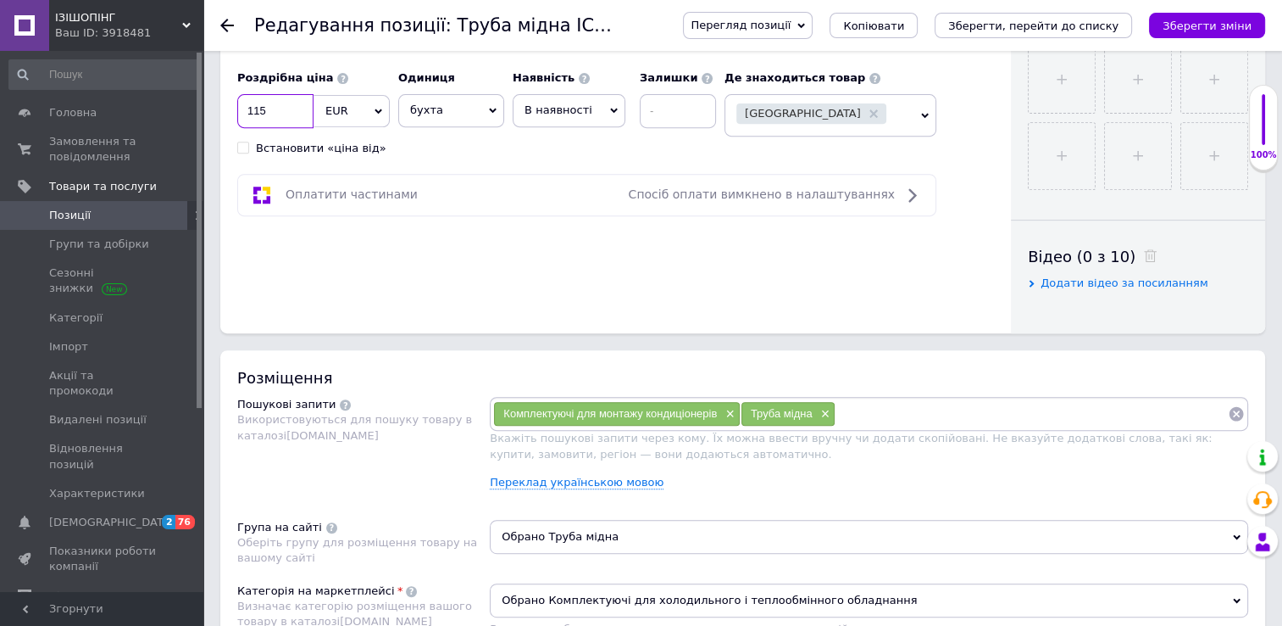
click at [253, 103] on input "115" at bounding box center [275, 111] width 76 height 34
type input "110"
click at [1190, 23] on icon "Зберегти зміни" at bounding box center [1207, 25] width 89 height 13
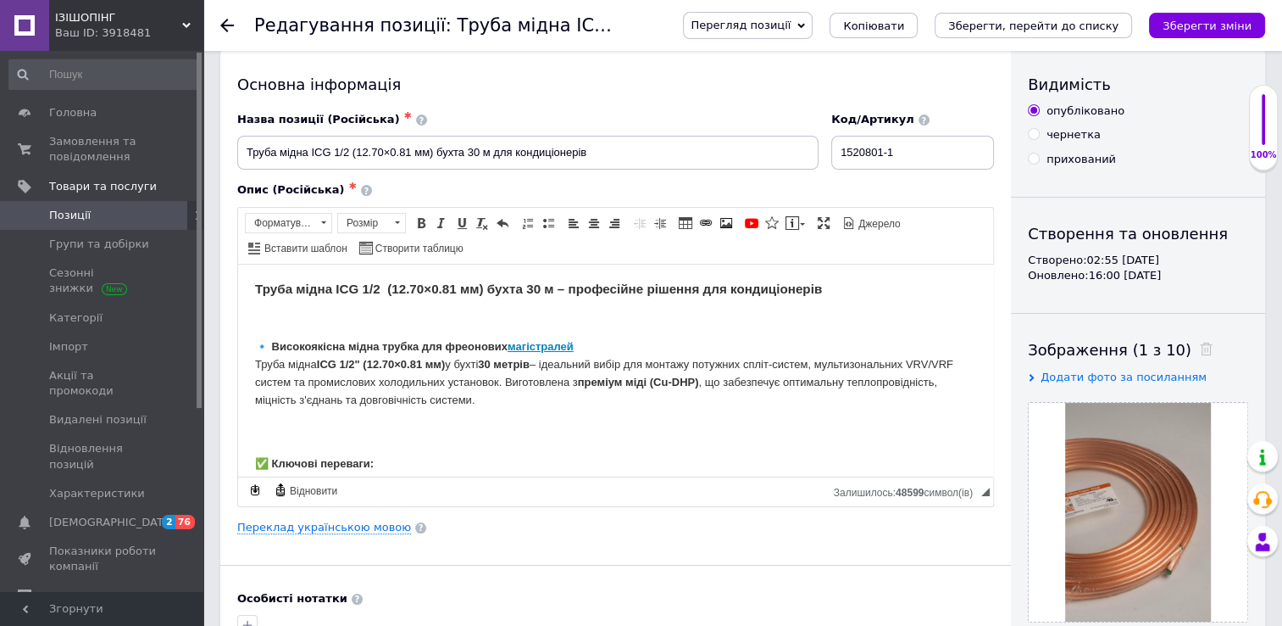
scroll to position [0, 0]
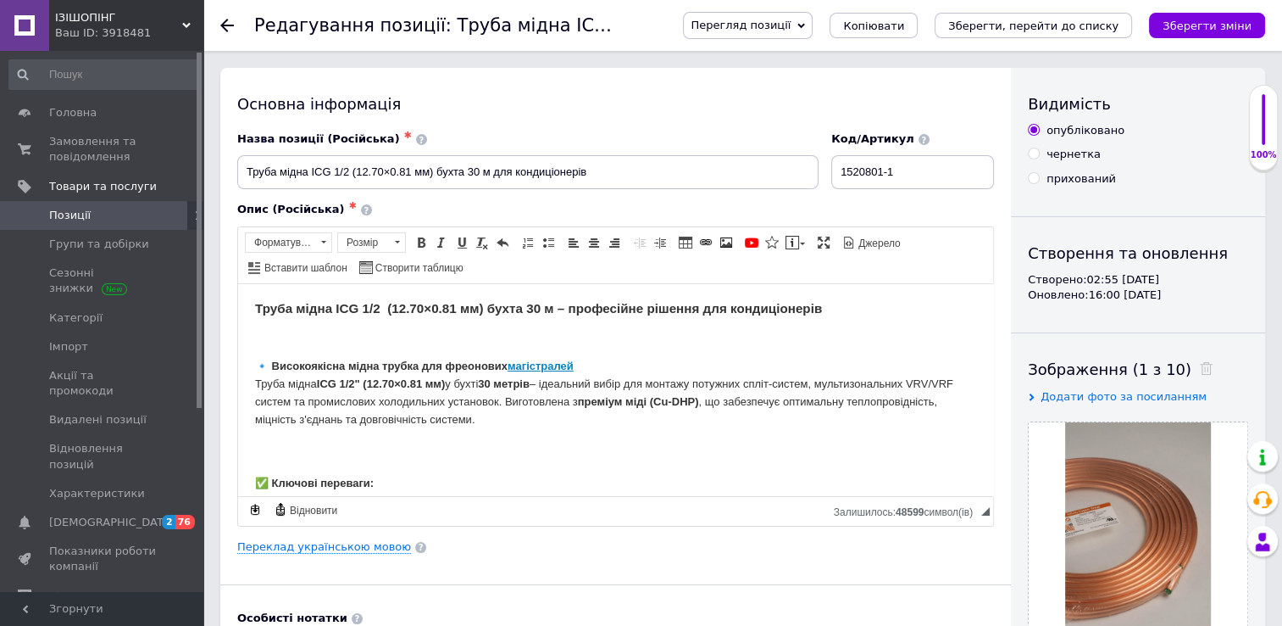
click at [813, 21] on span "Перегляд позиції" at bounding box center [748, 25] width 130 height 27
click at [831, 53] on li "Зберегти та переглянути на сайті" at bounding box center [816, 58] width 265 height 24
